Goal: Task Accomplishment & Management: Manage account settings

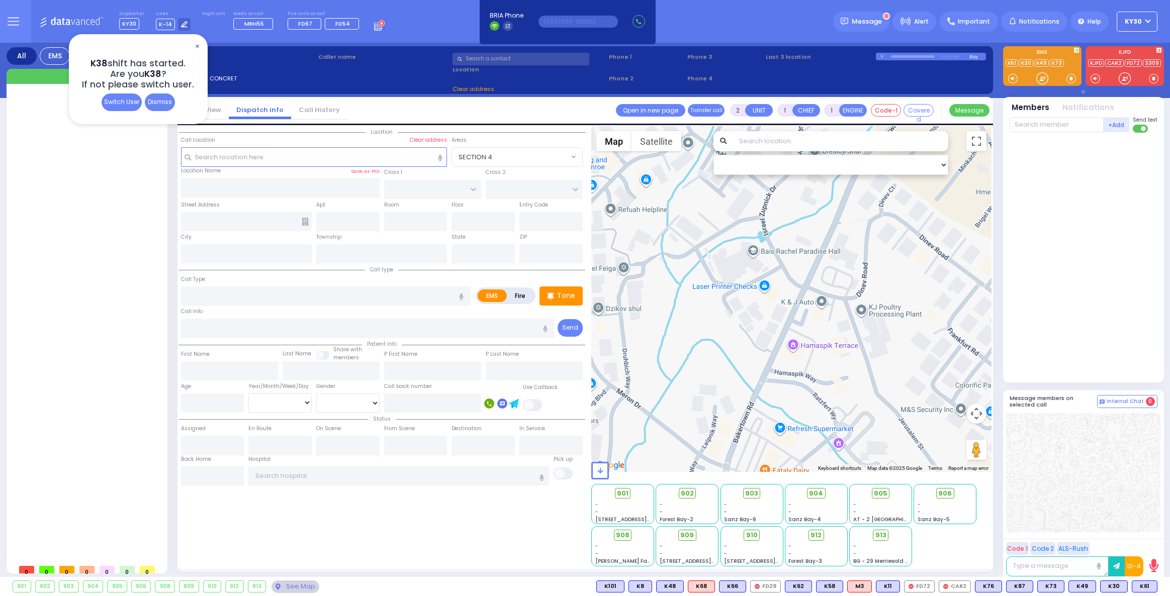
select select
click at [1138, 27] on button "KY30" at bounding box center [1137, 22] width 41 height 20
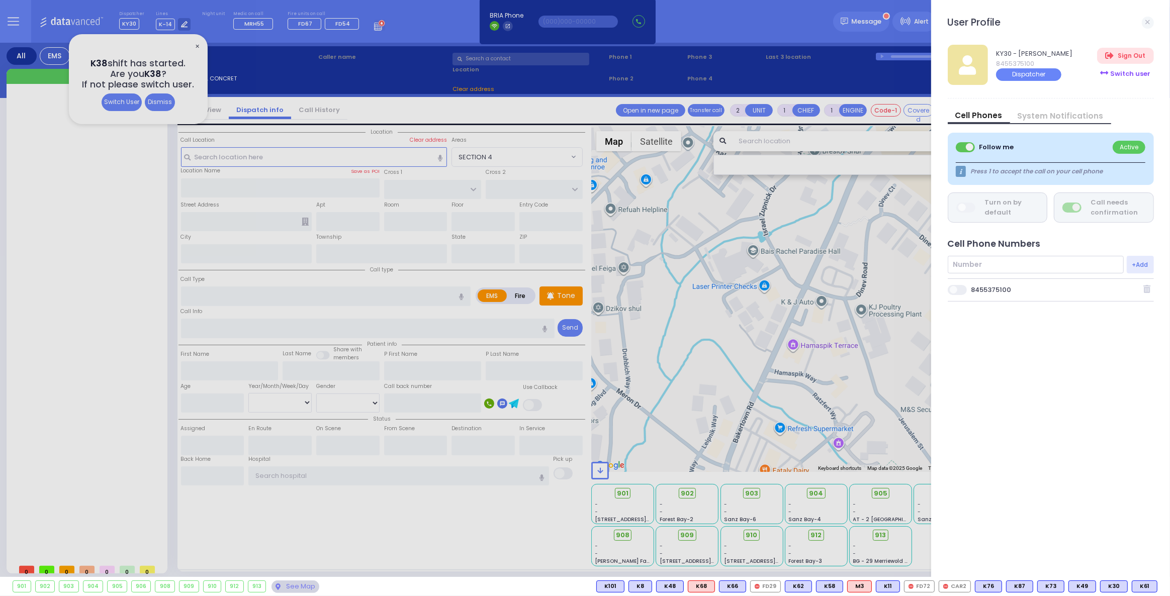
click at [1130, 73] on div "Switch user" at bounding box center [1125, 73] width 56 height 17
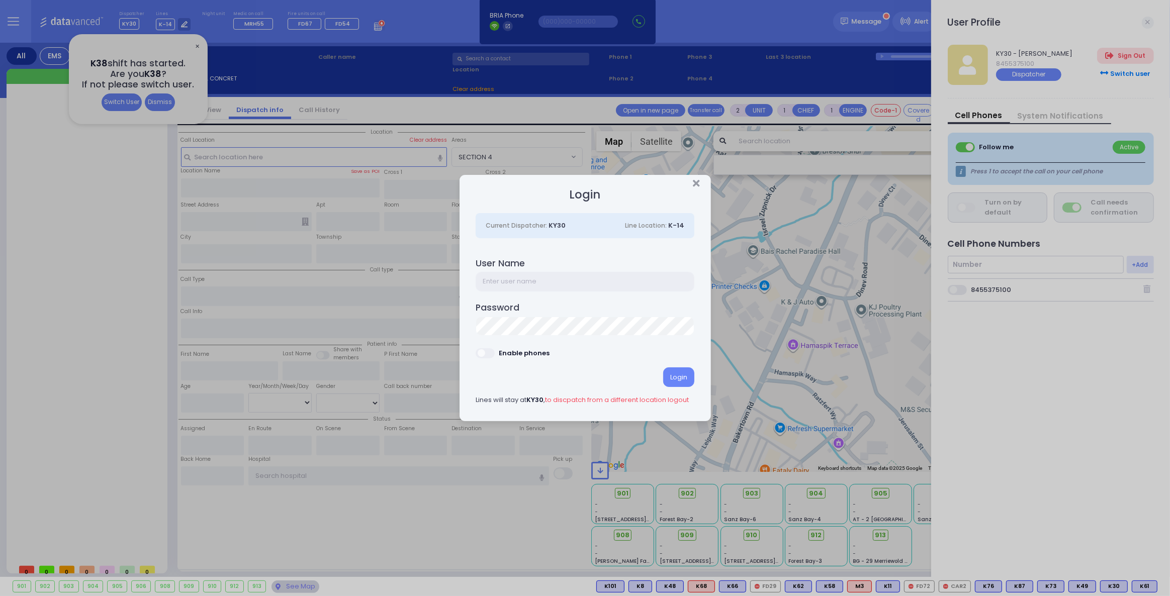
click at [585, 279] on input "text" at bounding box center [585, 281] width 219 height 19
type input "ky38"
click at [489, 355] on span at bounding box center [486, 353] width 20 height 10
click at [678, 380] on div "Login" at bounding box center [678, 377] width 31 height 19
